Goal: Navigation & Orientation: Find specific page/section

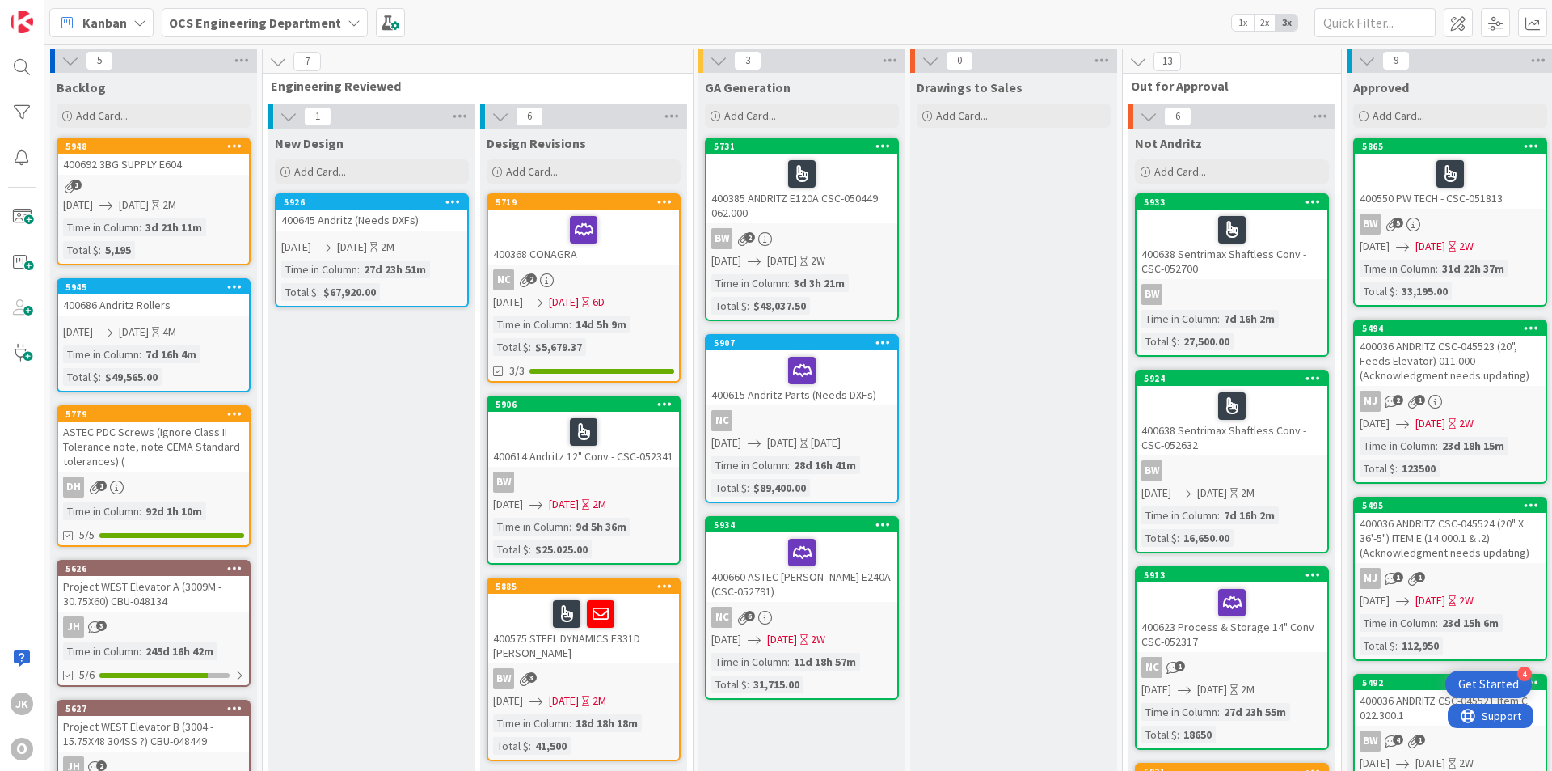
scroll to position [0, 1402]
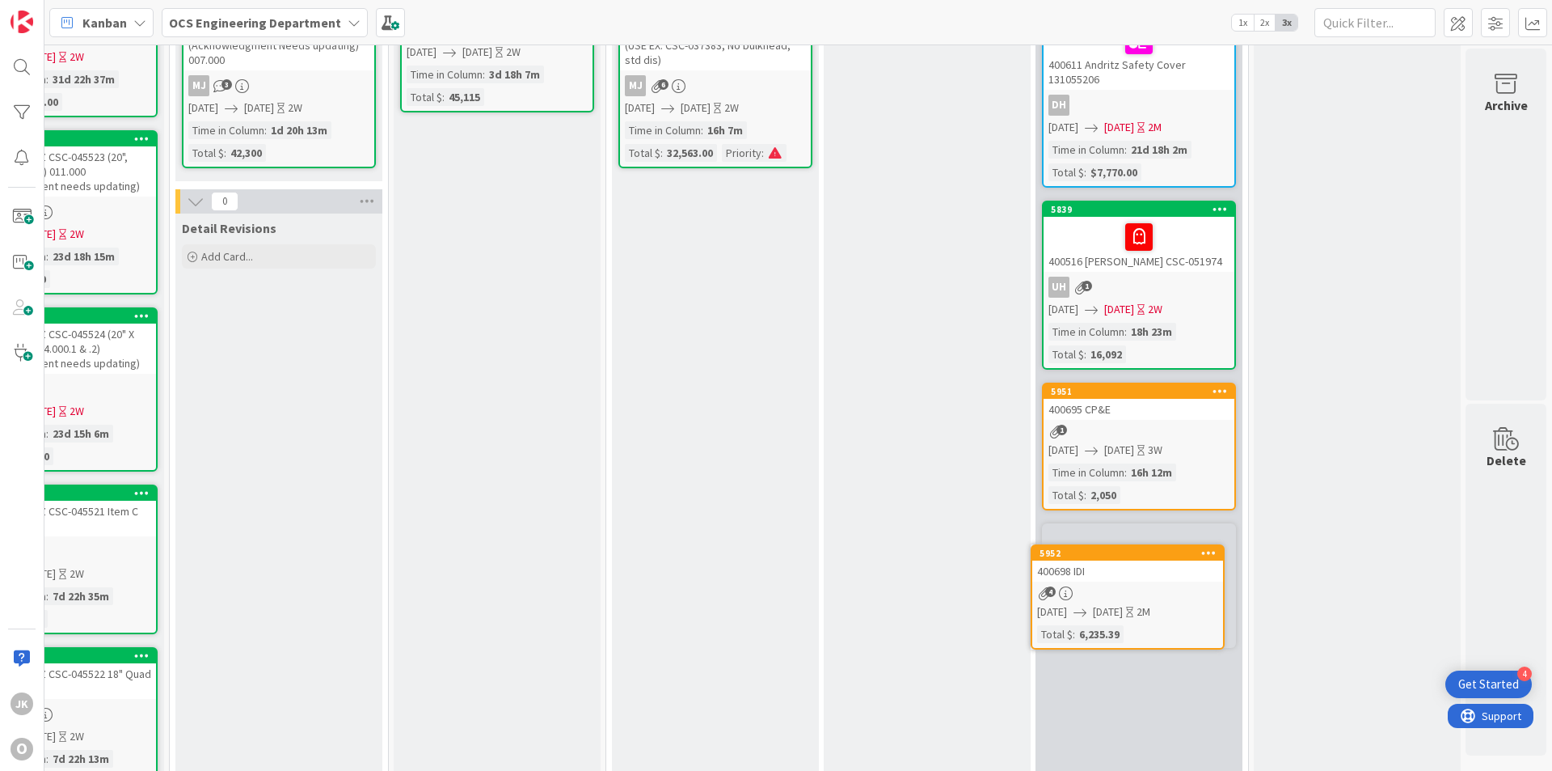
scroll to position [194, 1402]
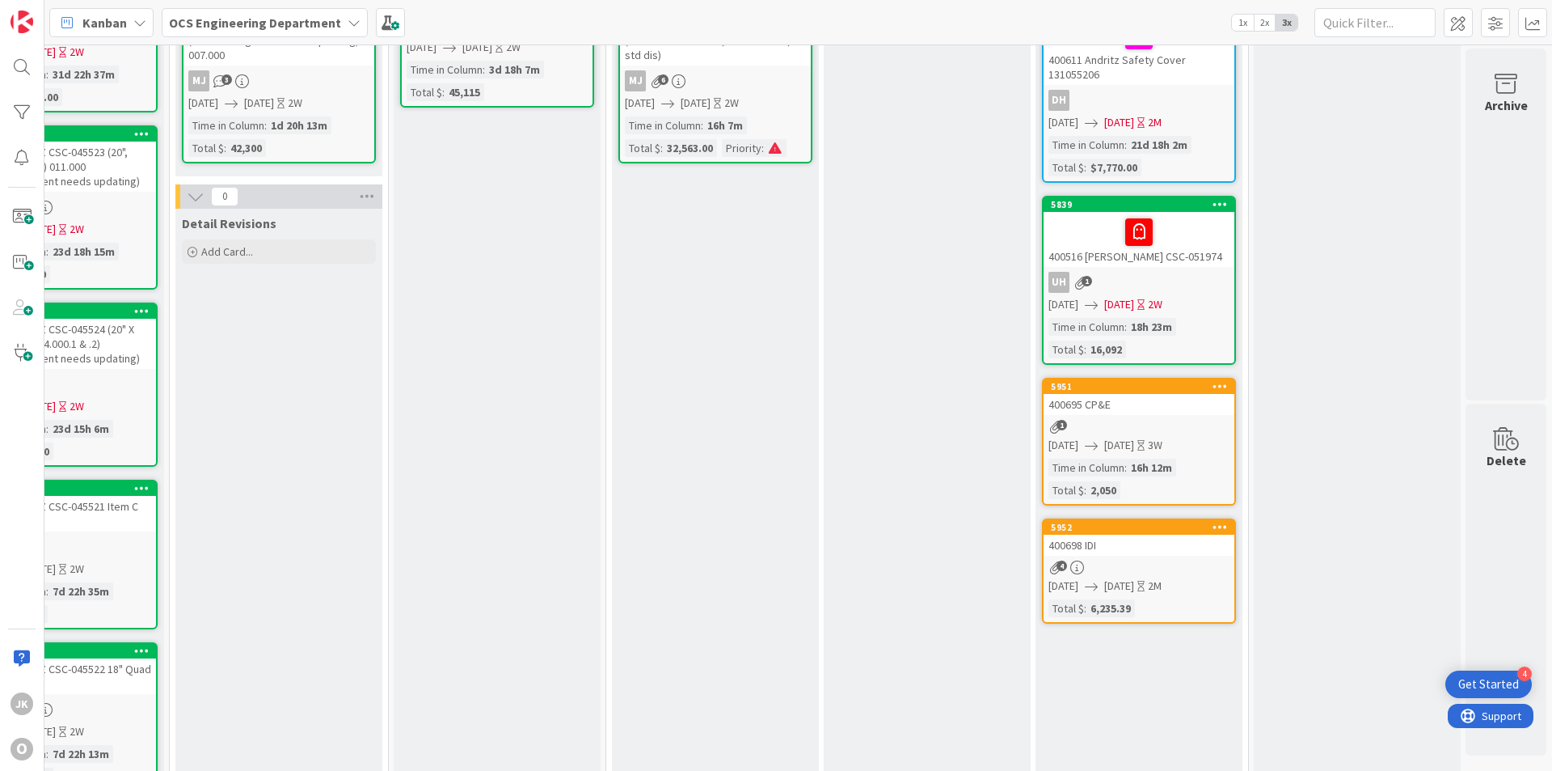
click at [1139, 410] on div "400695 CP&E" at bounding box center [1139, 404] width 191 height 21
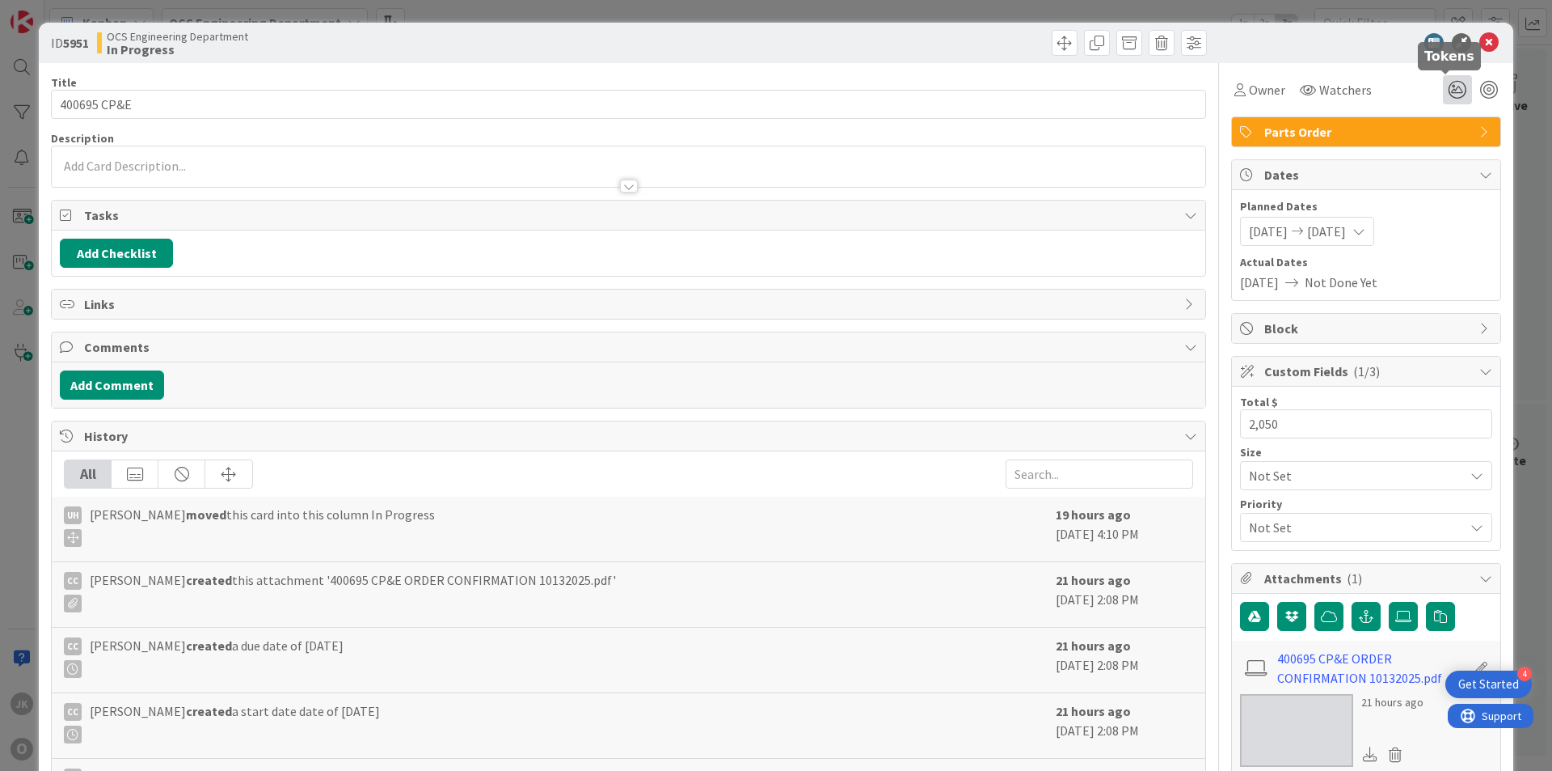
click at [1447, 86] on icon at bounding box center [1457, 89] width 29 height 29
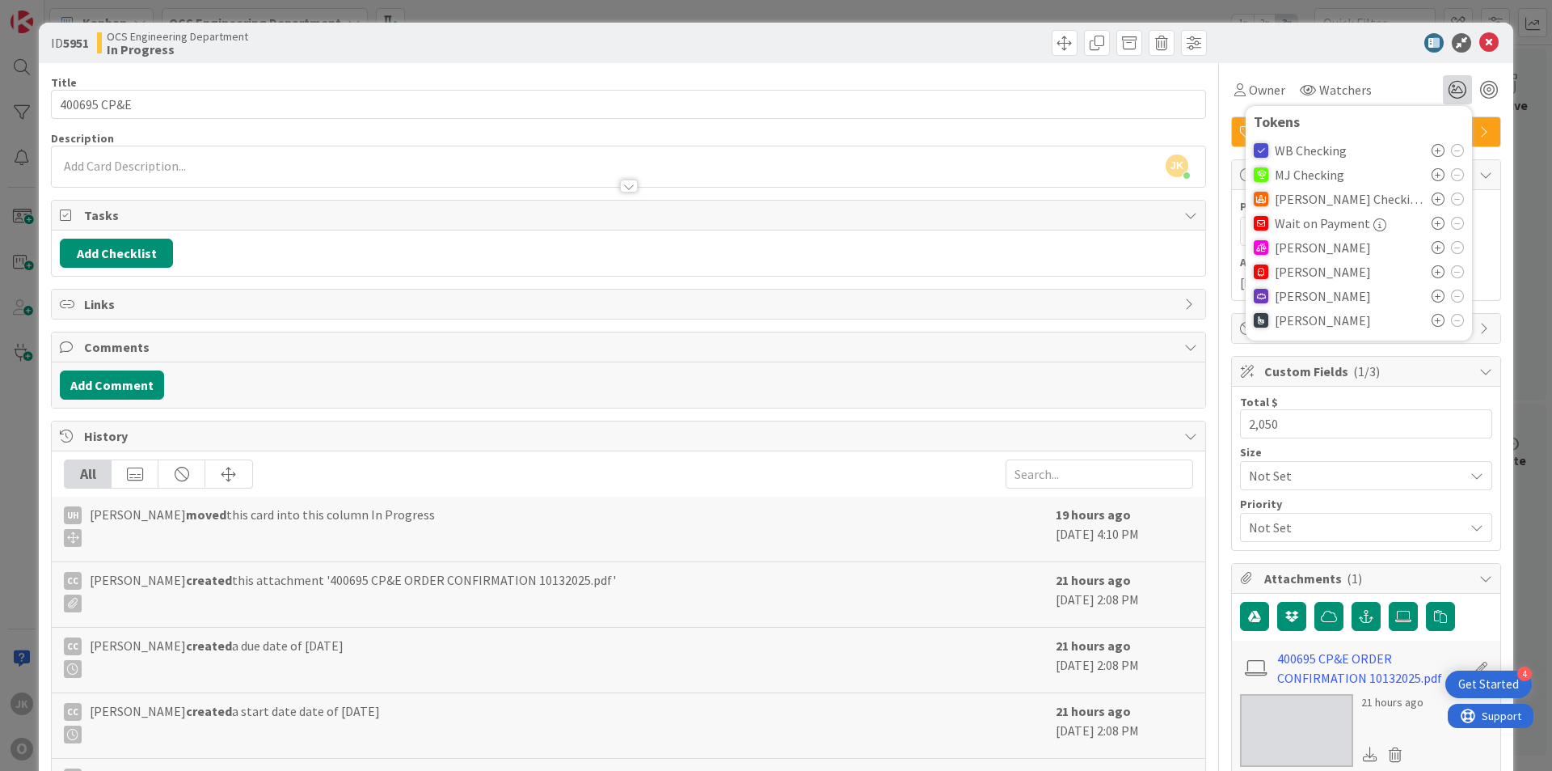
click at [1432, 243] on icon at bounding box center [1438, 247] width 13 height 13
click at [1480, 40] on icon at bounding box center [1489, 42] width 19 height 19
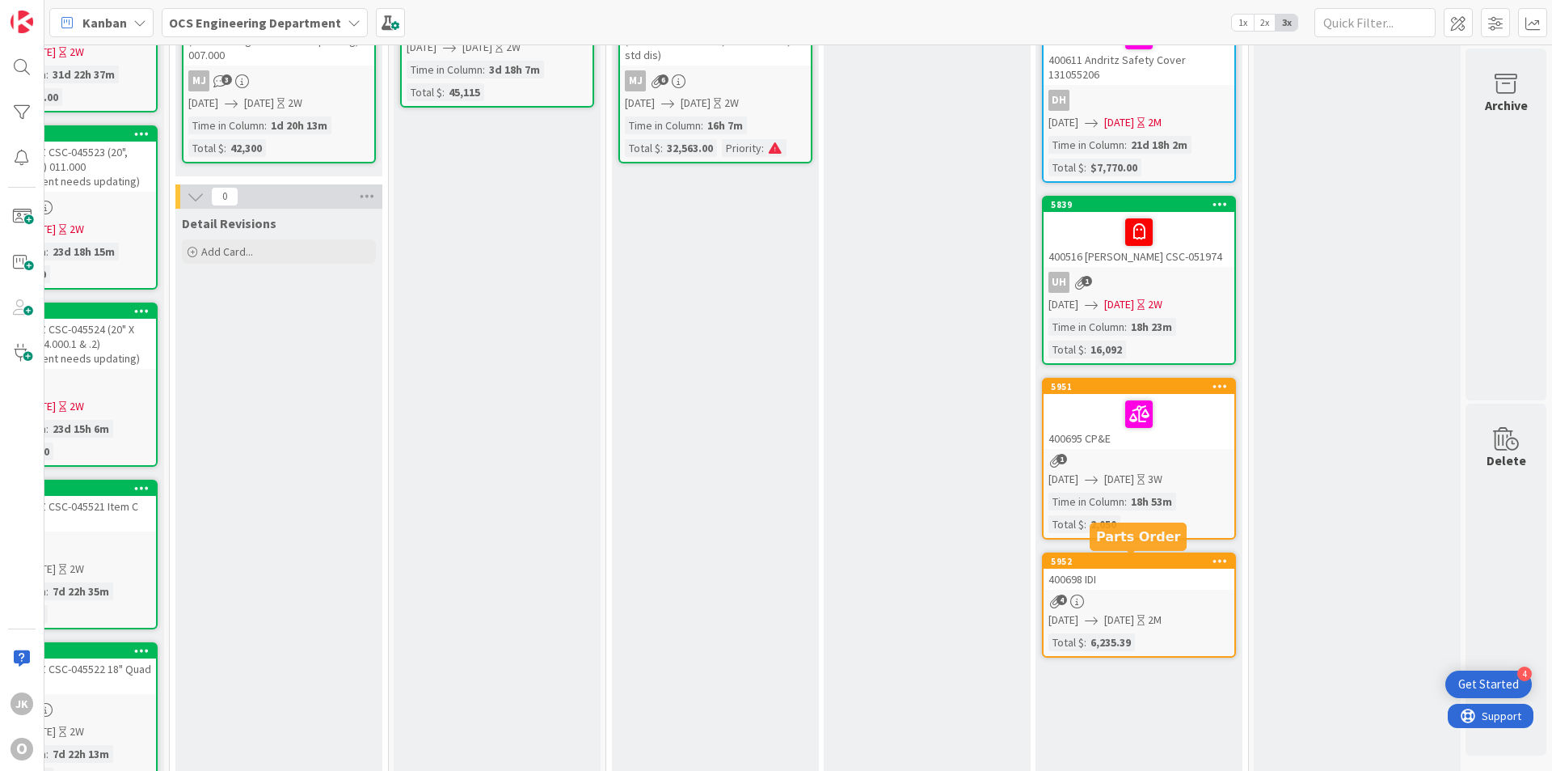
click at [1148, 589] on div "5952 400698 IDI 4 [DATE] [DATE] 2M Total $ : 6,235.39" at bounding box center [1139, 604] width 194 height 105
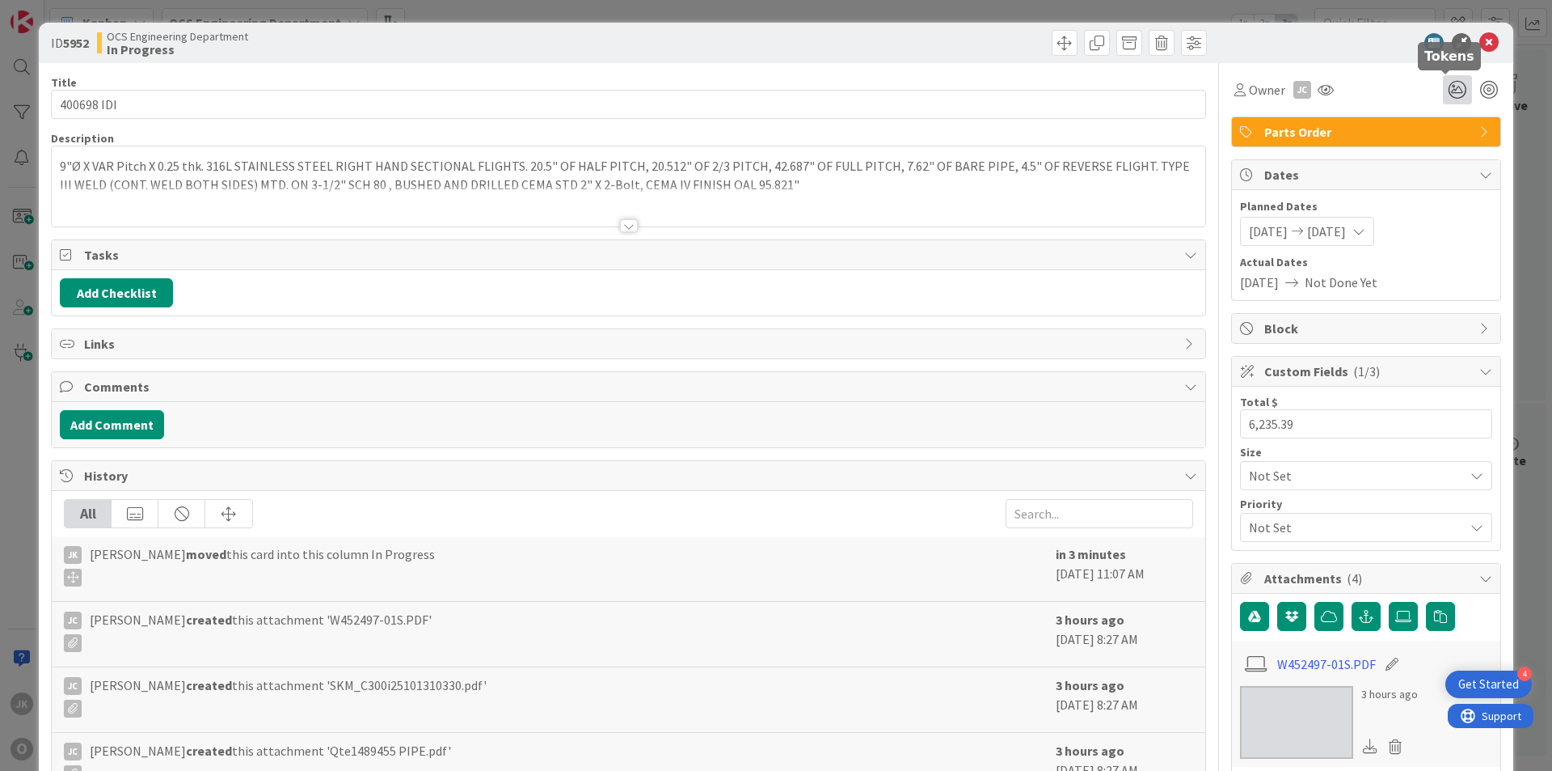
click at [1446, 89] on icon at bounding box center [1457, 89] width 29 height 29
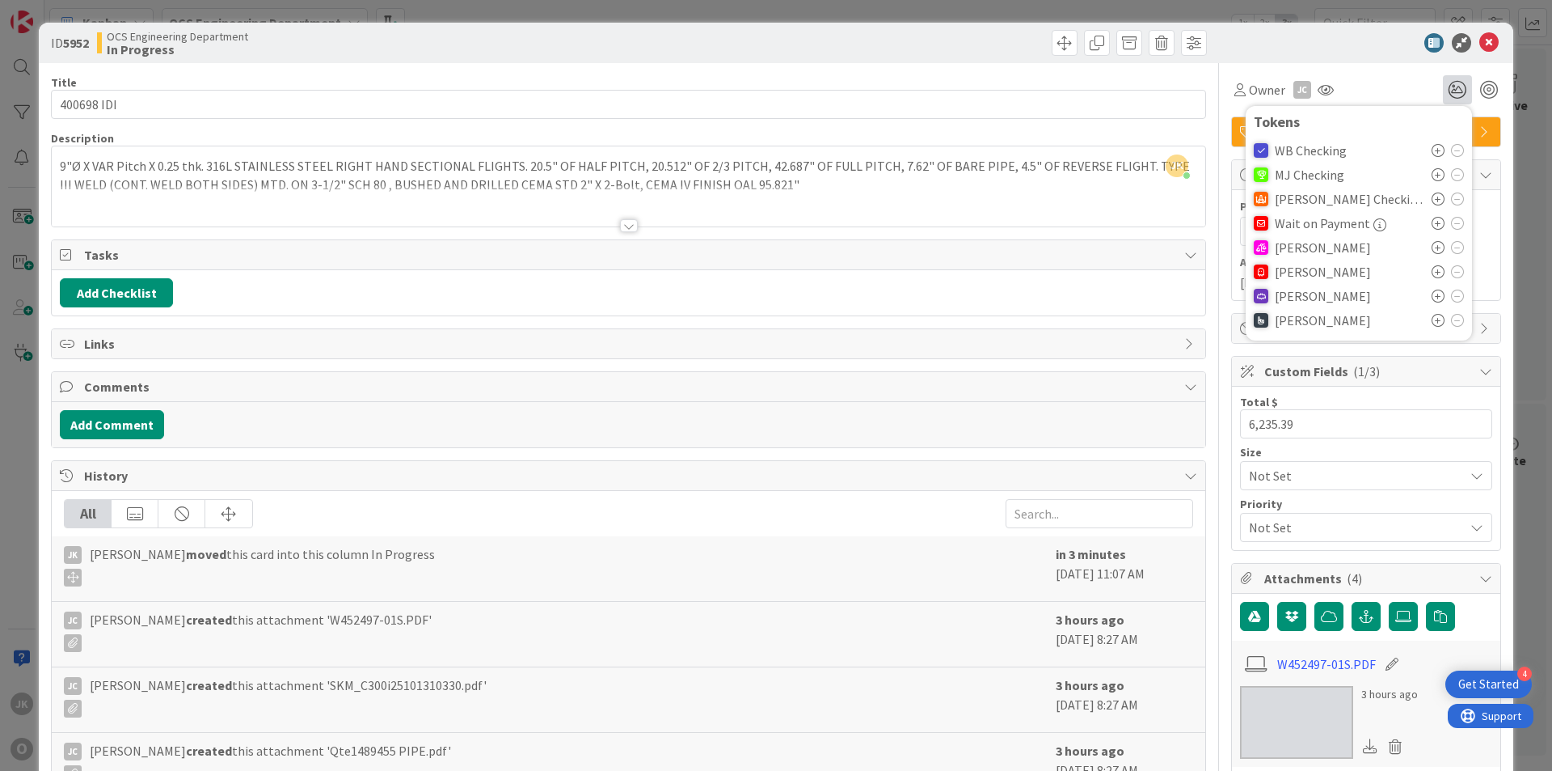
drag, startPoint x: 1417, startPoint y: 249, endPoint x: 1426, endPoint y: 245, distance: 9.8
click at [1420, 248] on div "[PERSON_NAME]" at bounding box center [1359, 247] width 210 height 24
click at [1432, 244] on icon at bounding box center [1438, 247] width 13 height 13
click at [1482, 38] on icon at bounding box center [1489, 42] width 19 height 19
